Goal: Task Accomplishment & Management: Use online tool/utility

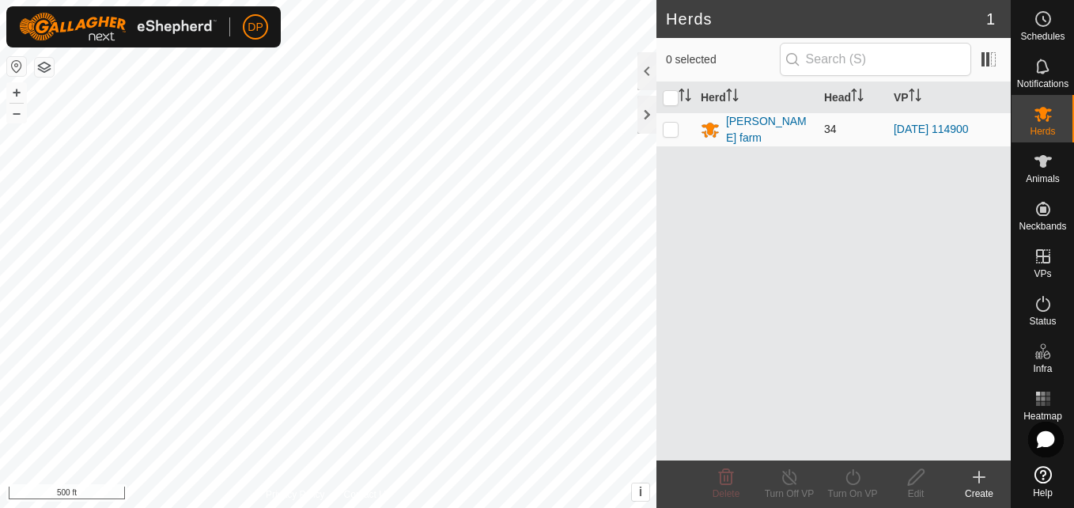
click at [671, 125] on p-checkbox at bounding box center [671, 129] width 16 height 13
checkbox input "true"
click at [858, 476] on icon at bounding box center [853, 476] width 20 height 19
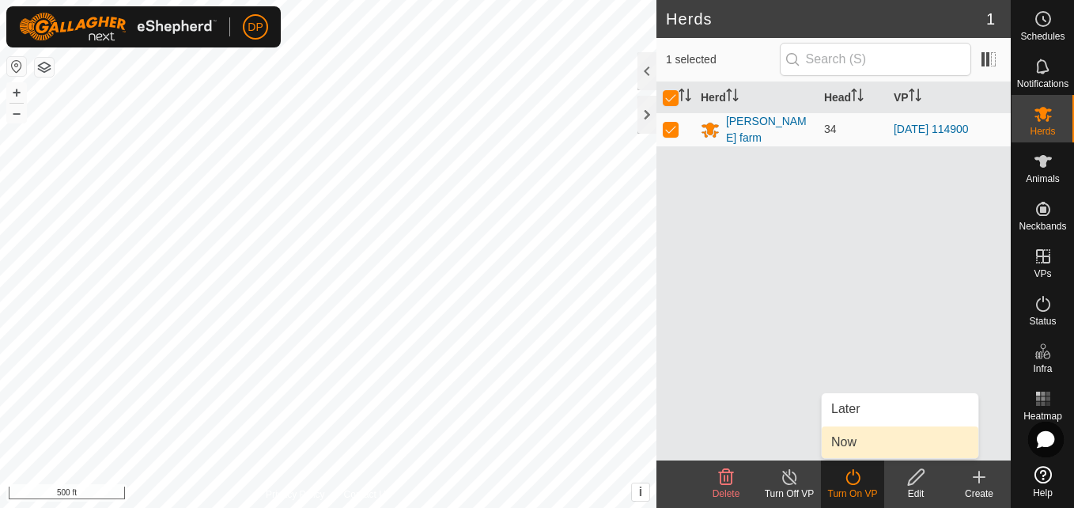
click at [856, 450] on link "Now" at bounding box center [900, 442] width 157 height 32
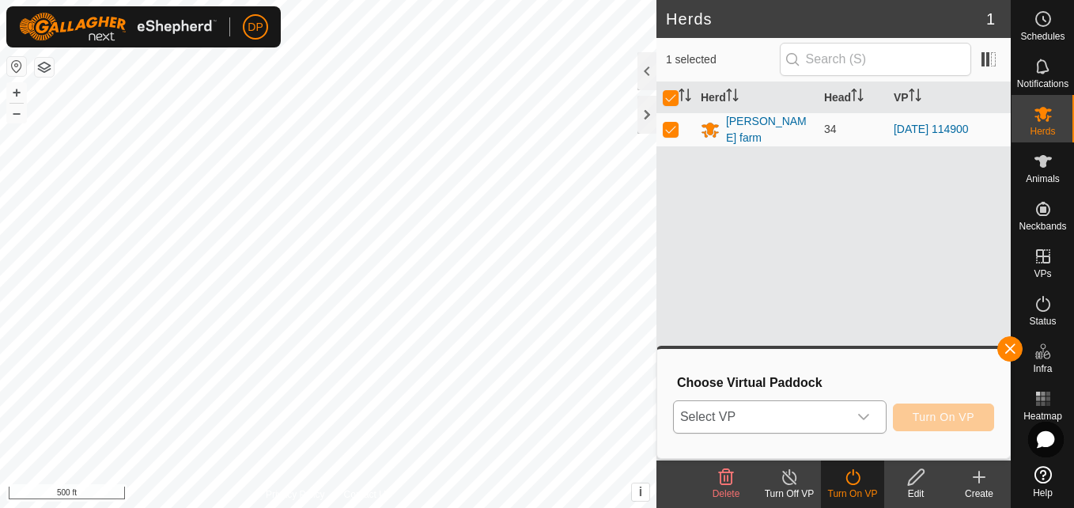
click at [834, 415] on span "Select VP" at bounding box center [761, 417] width 174 height 32
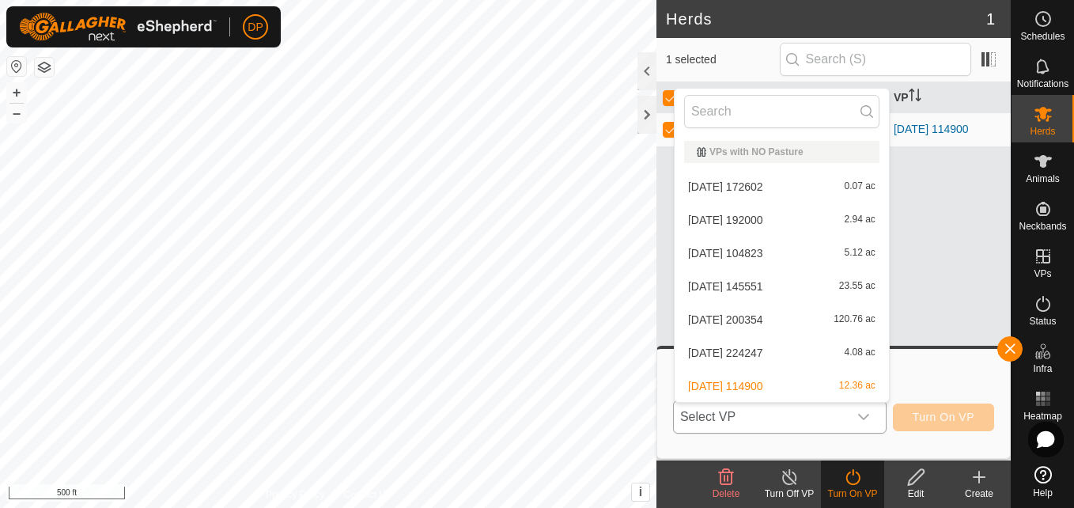
click at [795, 320] on li "2025-08-10 200354 120.76 ac" at bounding box center [782, 320] width 214 height 32
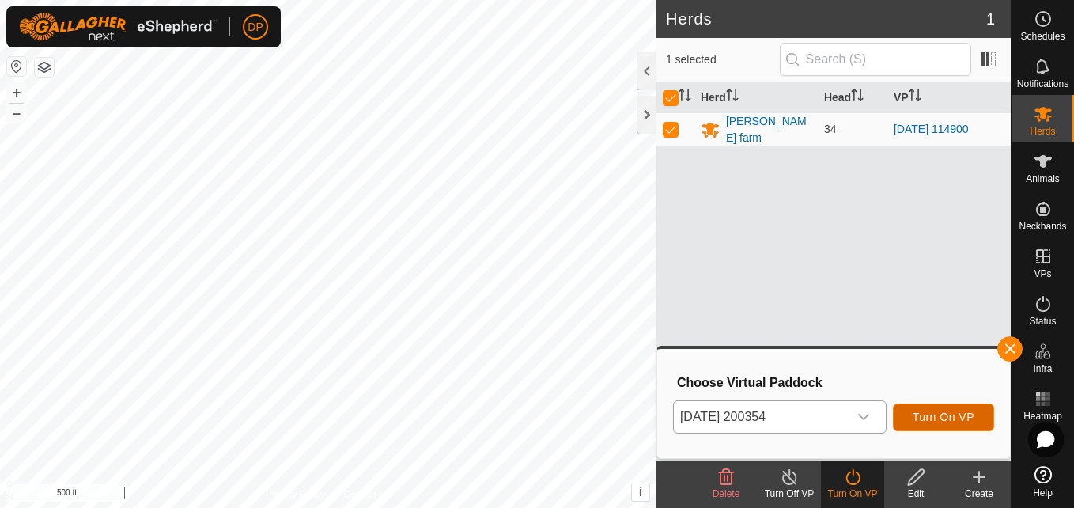
click at [920, 413] on span "Turn On VP" at bounding box center [944, 416] width 62 height 13
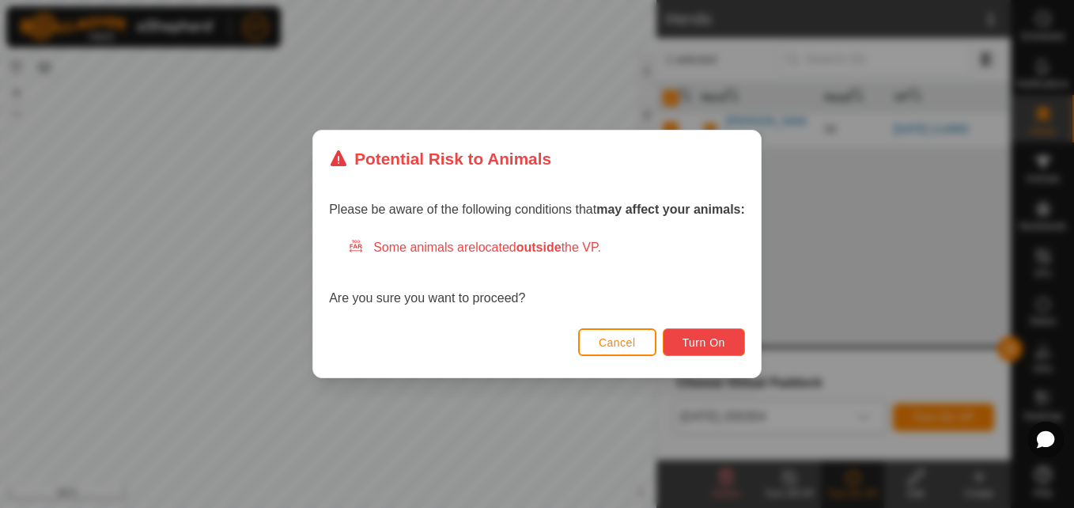
click at [696, 339] on span "Turn On" at bounding box center [704, 342] width 43 height 13
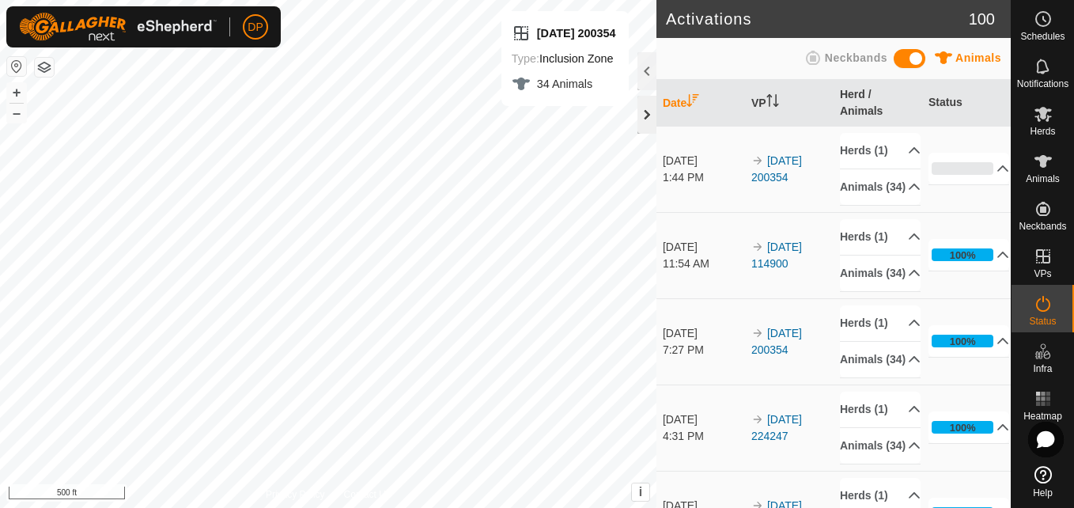
click at [645, 113] on div at bounding box center [646, 115] width 19 height 38
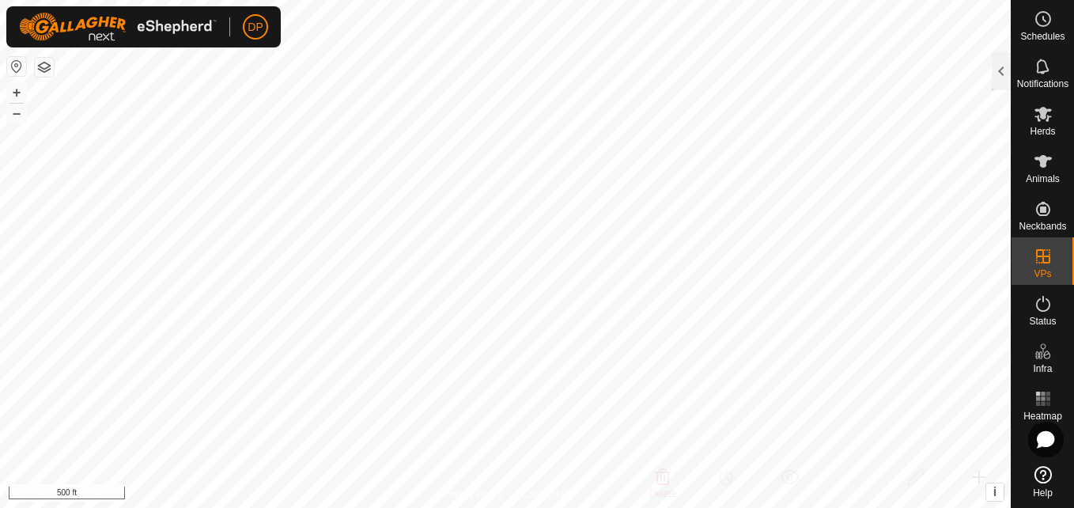
checkbox input "true"
checkbox input "false"
click at [1040, 153] on icon at bounding box center [1043, 161] width 19 height 19
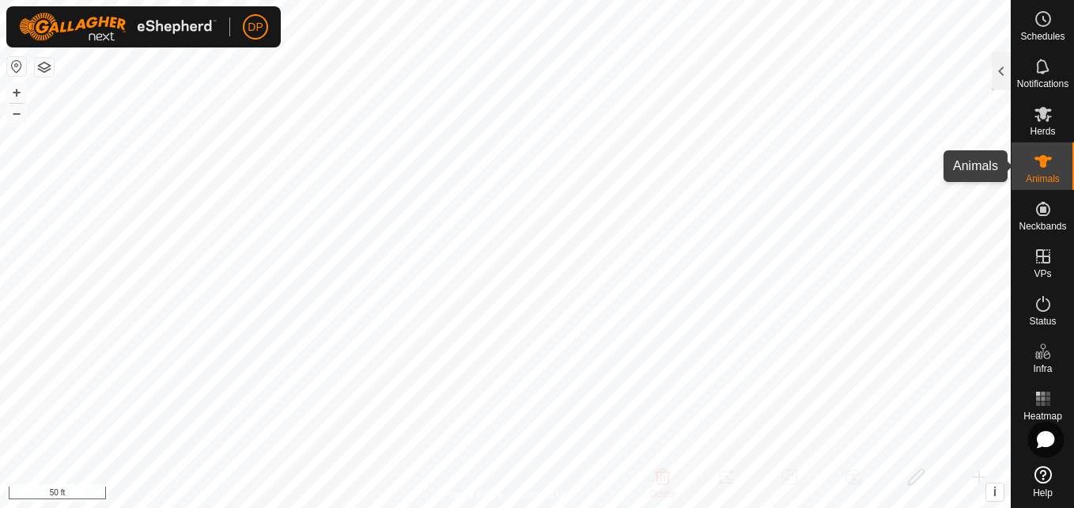
click at [1041, 155] on icon at bounding box center [1043, 161] width 19 height 19
click at [1001, 67] on div at bounding box center [1001, 71] width 19 height 38
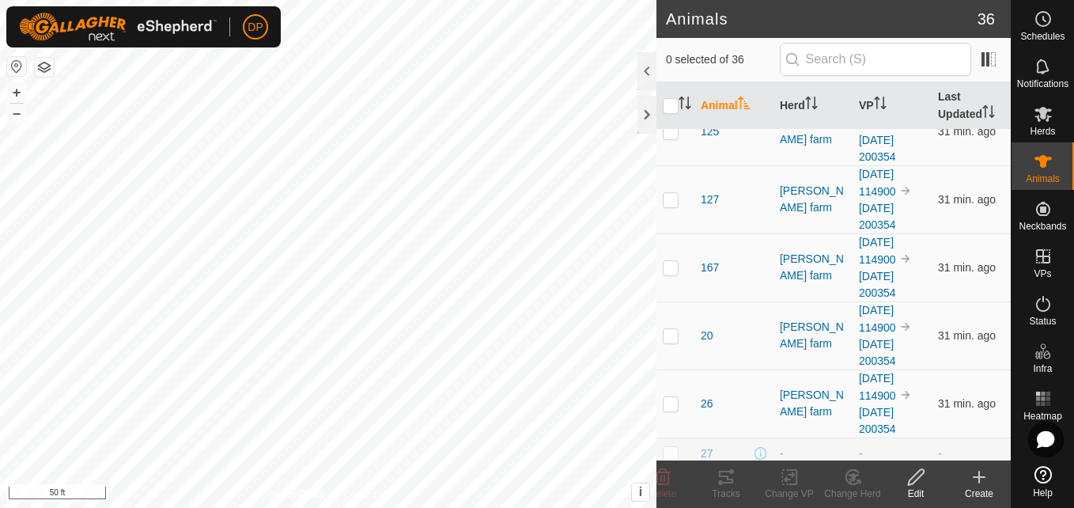
scroll to position [475, 0]
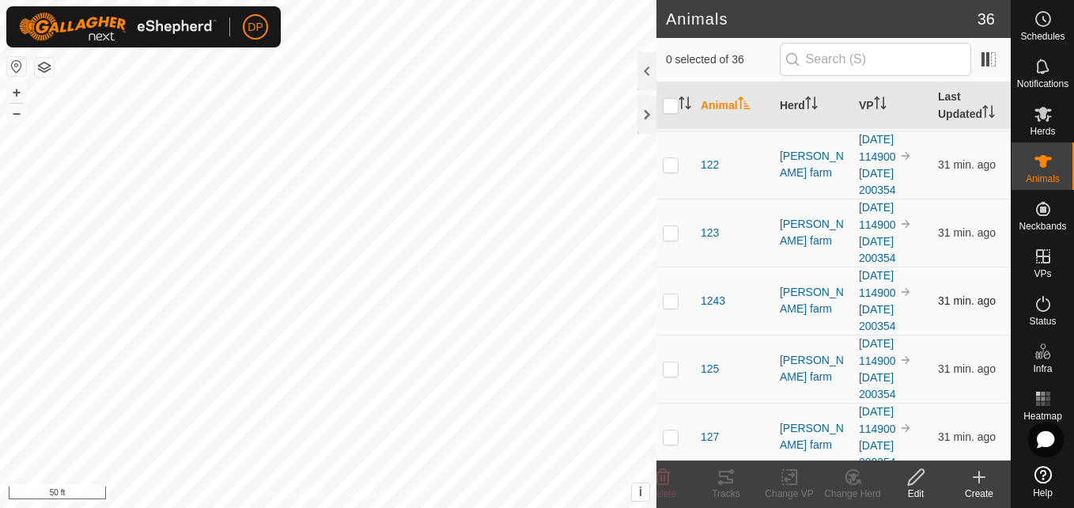
click at [670, 300] on p-checkbox at bounding box center [671, 300] width 16 height 13
checkbox input "true"
click at [643, 119] on div at bounding box center [646, 115] width 19 height 38
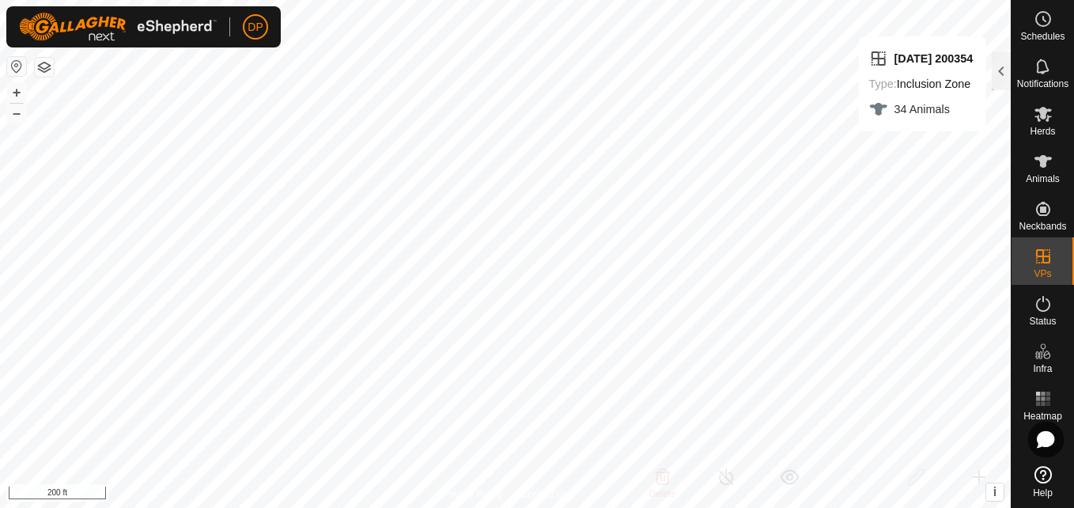
checkbox input "false"
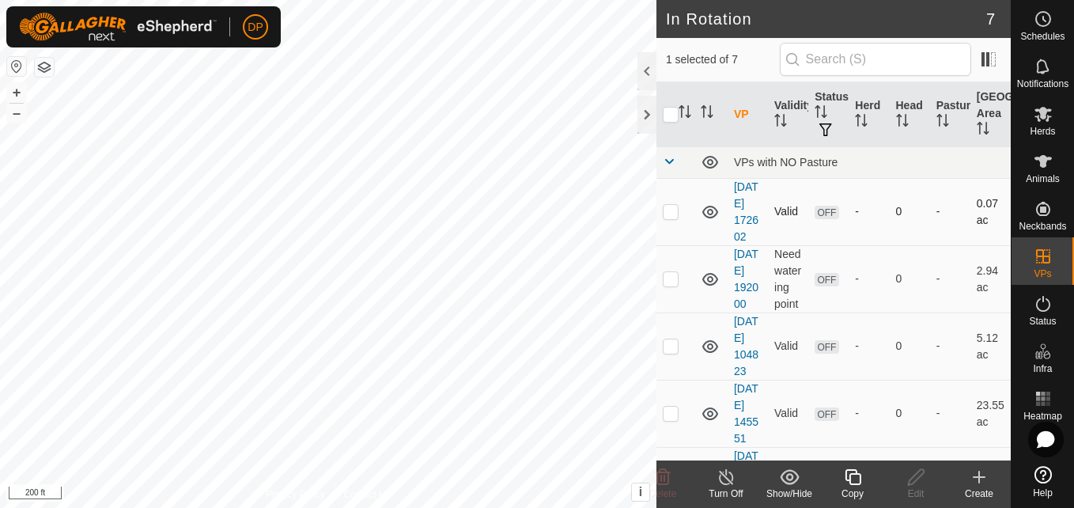
checkbox input "false"
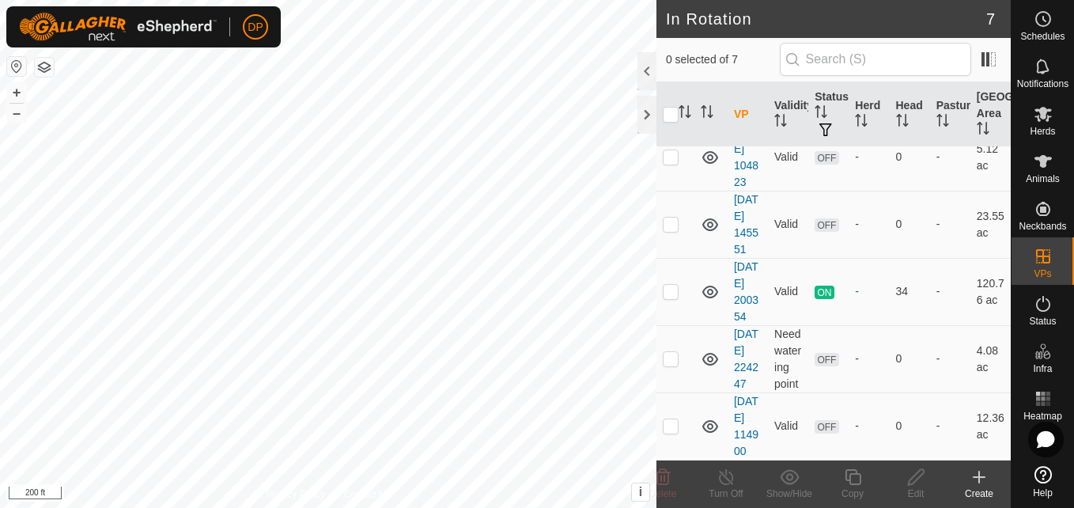
scroll to position [305, 0]
click at [669, 419] on p-checkbox at bounding box center [671, 425] width 16 height 13
checkbox input "true"
checkbox input "false"
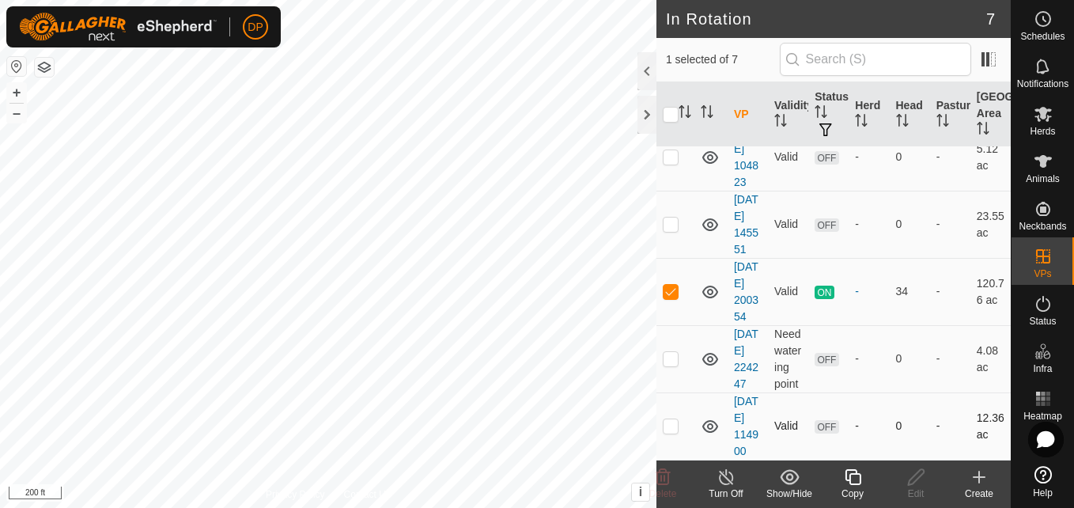
checkbox input "true"
checkbox input "false"
click at [673, 419] on p-checkbox at bounding box center [671, 425] width 16 height 13
checkbox input "true"
click at [1043, 124] on es-mob-svg-icon at bounding box center [1043, 113] width 28 height 25
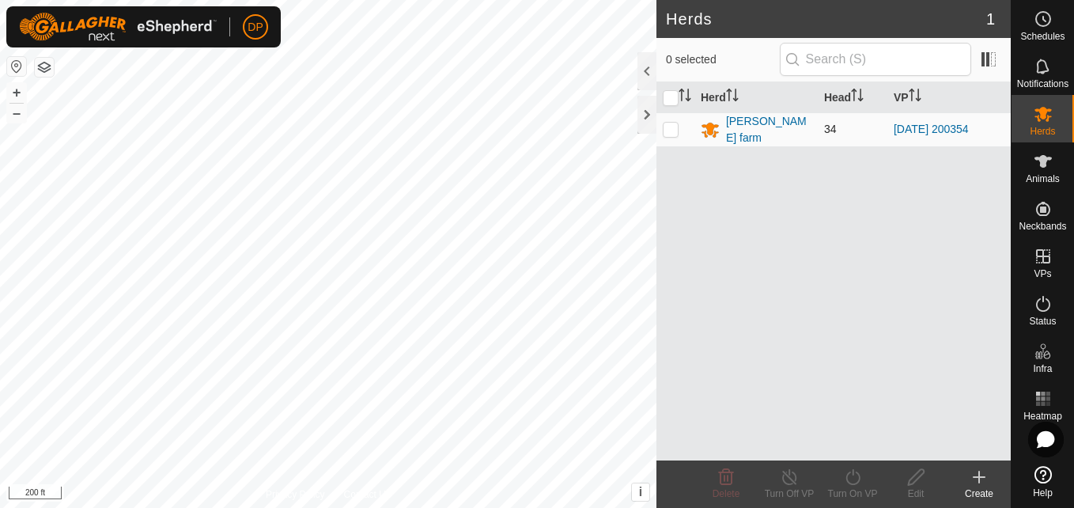
click at [669, 129] on p-checkbox at bounding box center [671, 129] width 16 height 13
checkbox input "true"
click at [849, 476] on icon at bounding box center [853, 476] width 20 height 19
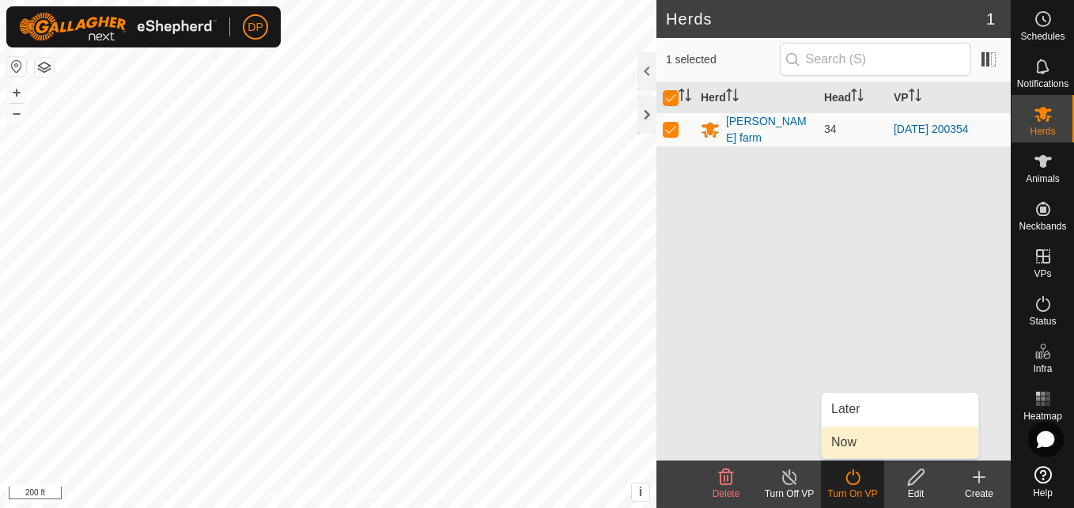
click at [858, 444] on link "Now" at bounding box center [900, 442] width 157 height 32
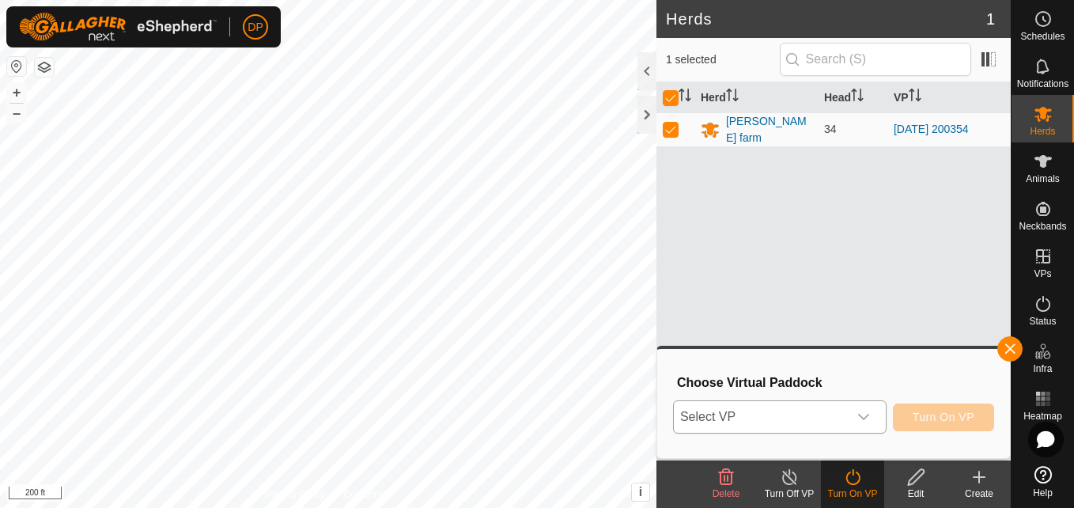
click at [873, 414] on div "dropdown trigger" at bounding box center [864, 417] width 32 height 32
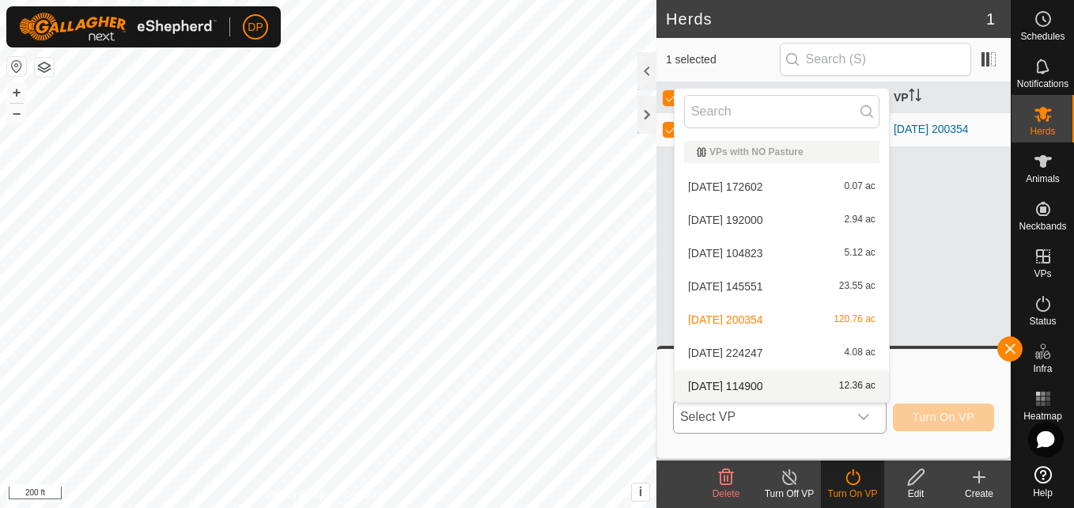
click at [826, 387] on li "[DATE] 114900 12.36 ac" at bounding box center [782, 386] width 214 height 32
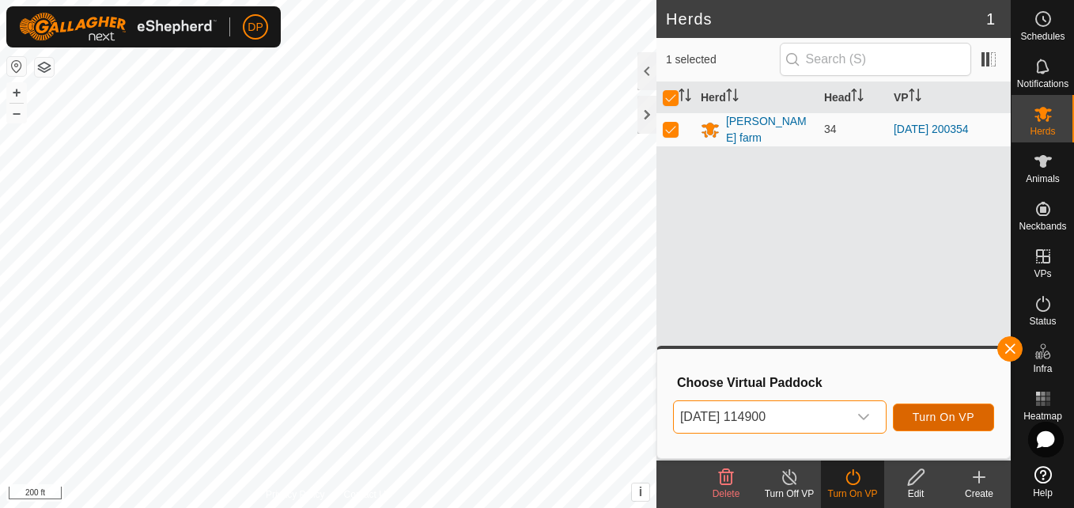
click at [931, 414] on span "Turn On VP" at bounding box center [944, 416] width 62 height 13
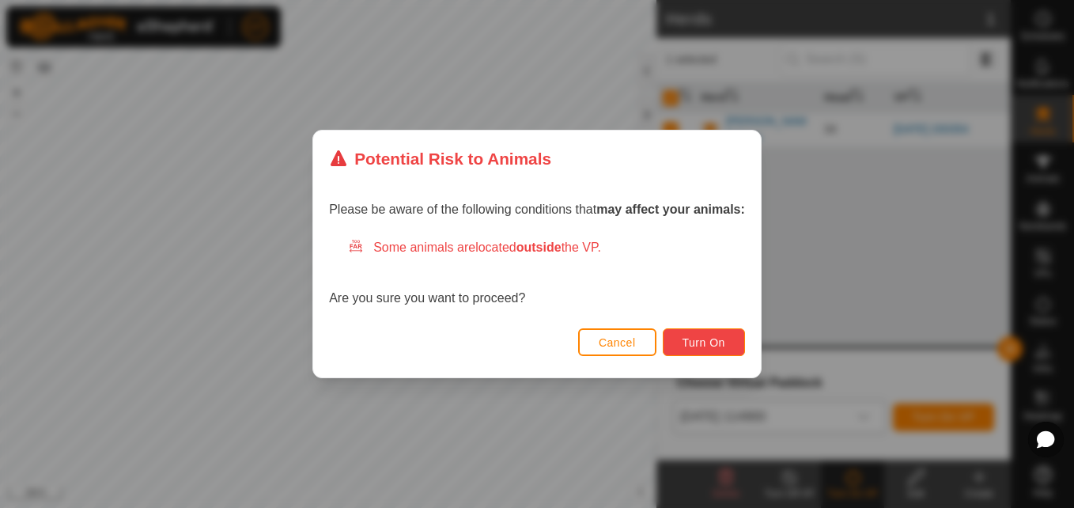
click at [727, 338] on button "Turn On" at bounding box center [704, 342] width 82 height 28
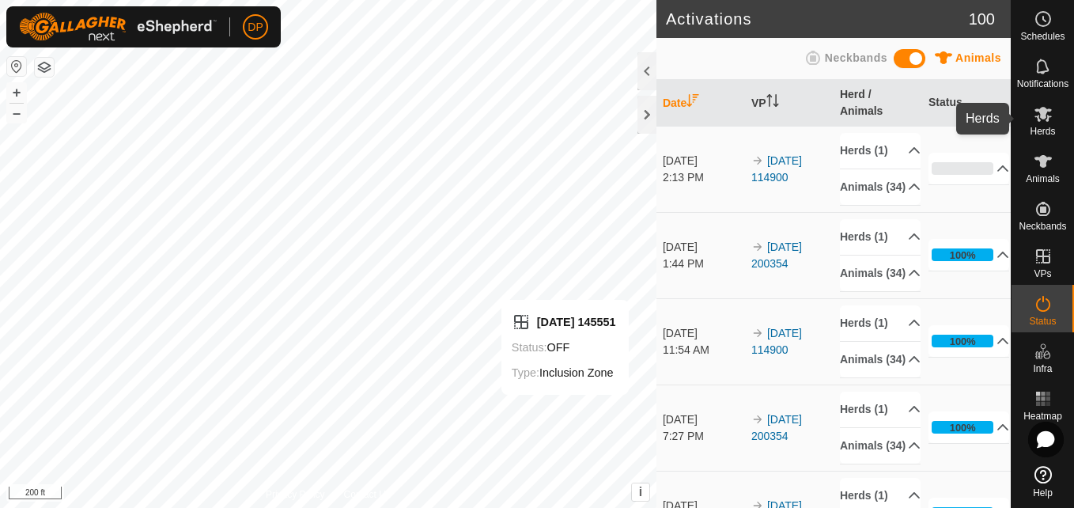
click at [1038, 111] on icon at bounding box center [1042, 114] width 17 height 15
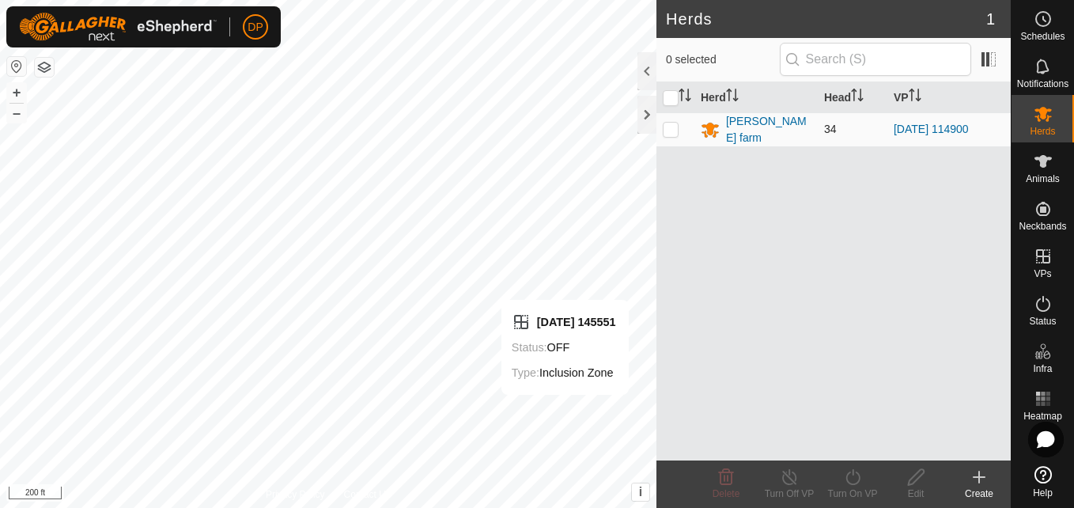
click at [674, 130] on p-checkbox at bounding box center [671, 129] width 16 height 13
checkbox input "true"
click at [798, 486] on icon at bounding box center [790, 476] width 20 height 19
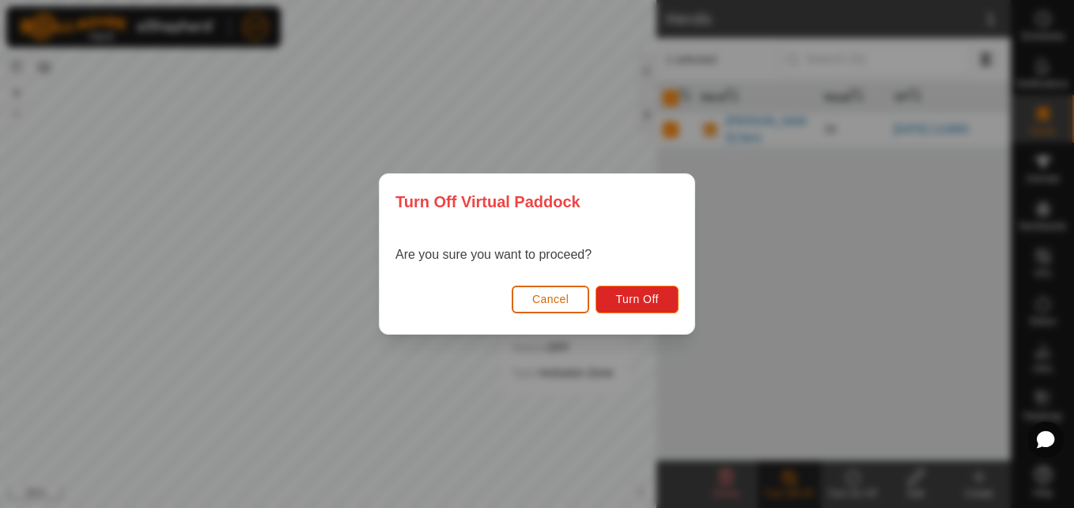
click at [561, 287] on button "Cancel" at bounding box center [551, 300] width 78 height 28
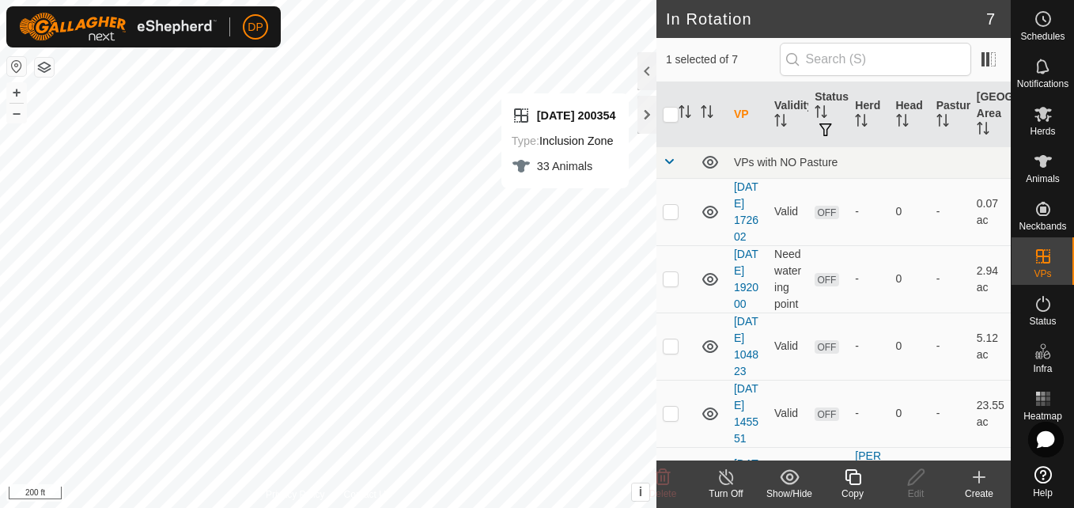
checkbox input "false"
click at [649, 112] on div at bounding box center [646, 115] width 19 height 38
